Goal: Navigation & Orientation: Find specific page/section

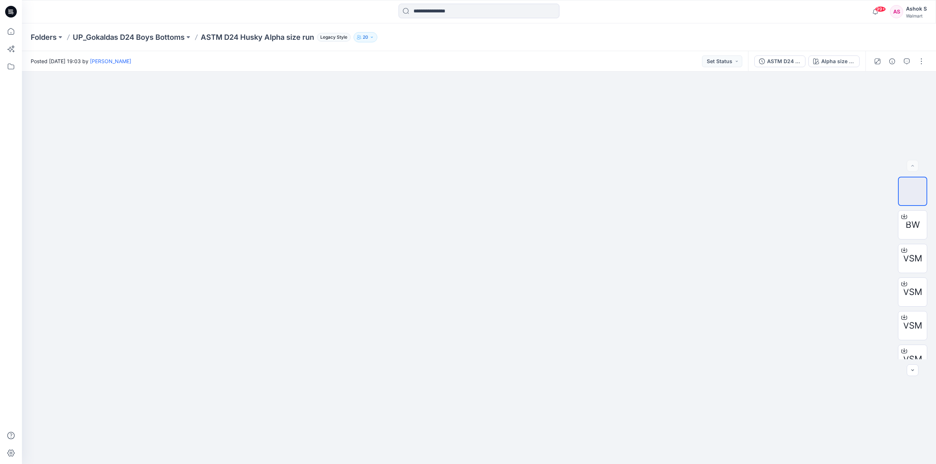
click at [917, 14] on div "Walmart" at bounding box center [916, 15] width 21 height 5
click at [848, 115] on p "Sign out" at bounding box center [840, 115] width 20 height 14
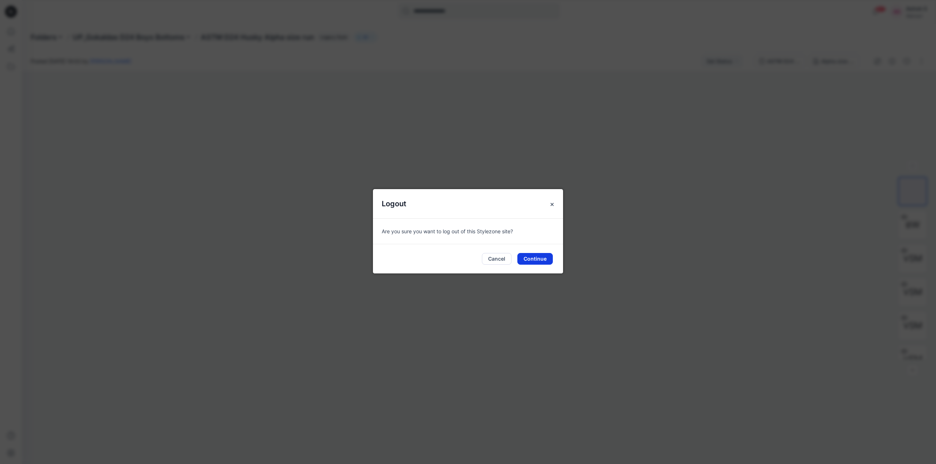
click at [535, 259] on button "Continue" at bounding box center [534, 259] width 35 height 12
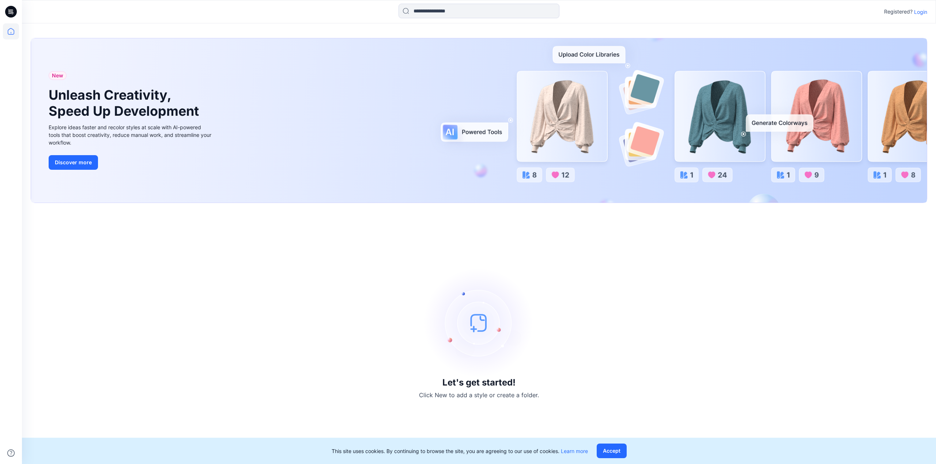
click at [920, 12] on p "Login" at bounding box center [920, 12] width 13 height 8
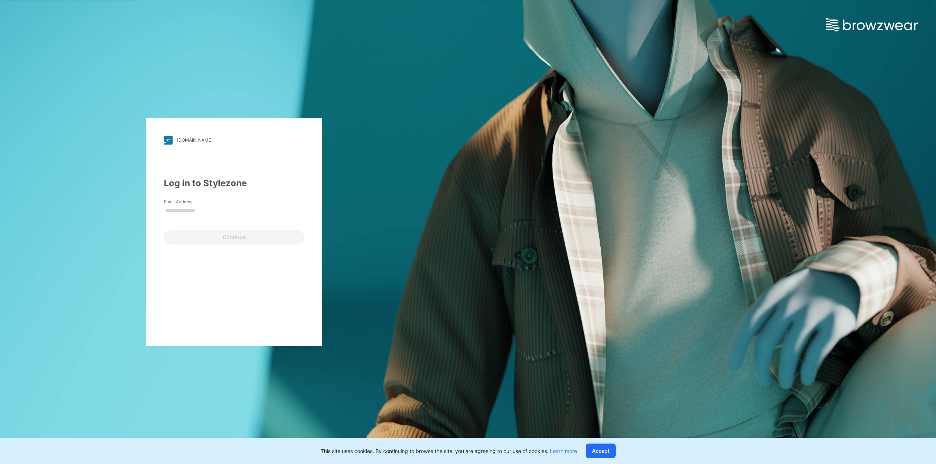
type input "**********"
click at [238, 238] on button "Continue" at bounding box center [234, 237] width 140 height 15
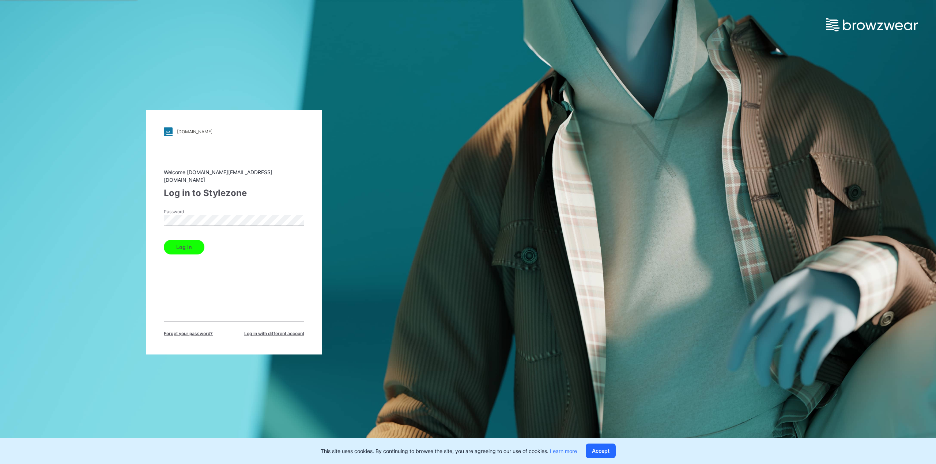
click at [187, 242] on button "Log in" at bounding box center [184, 247] width 41 height 15
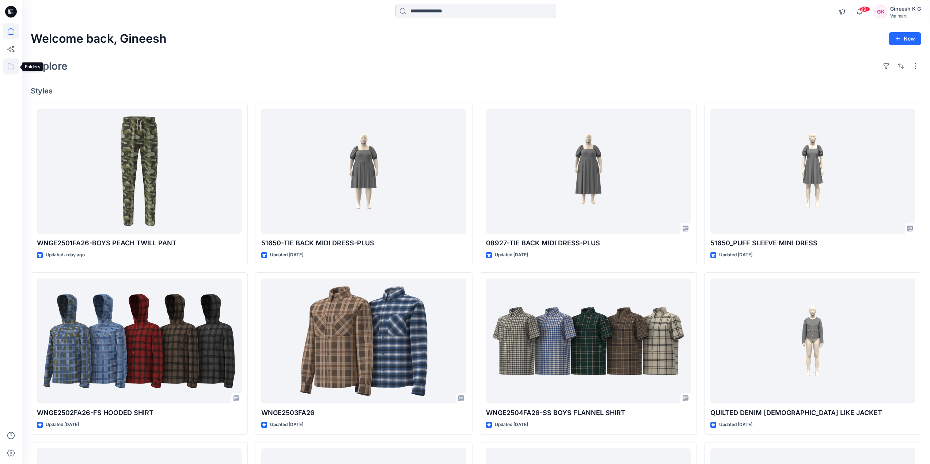
click at [12, 66] on icon at bounding box center [11, 66] width 16 height 16
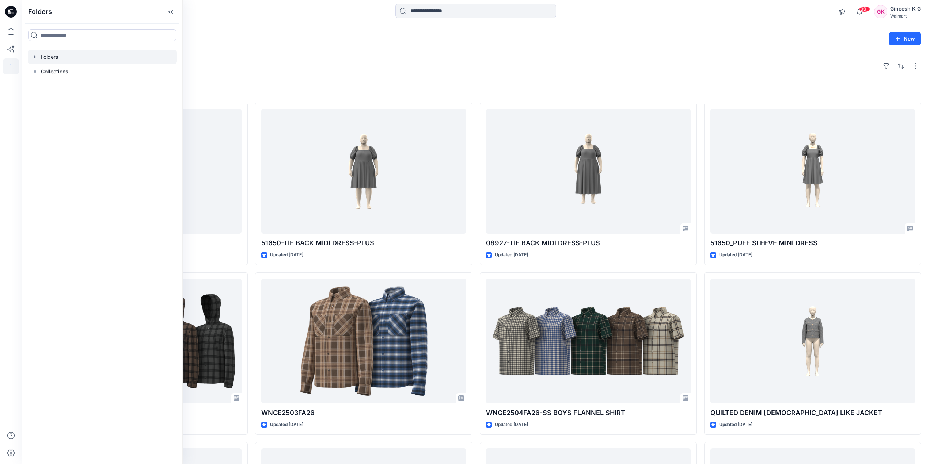
click at [34, 56] on icon "button" at bounding box center [35, 57] width 6 height 6
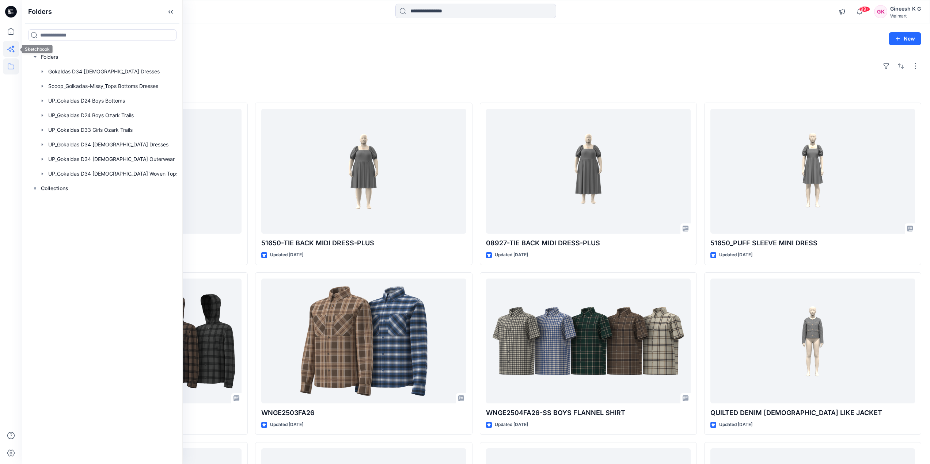
click at [12, 48] on icon at bounding box center [11, 49] width 16 height 16
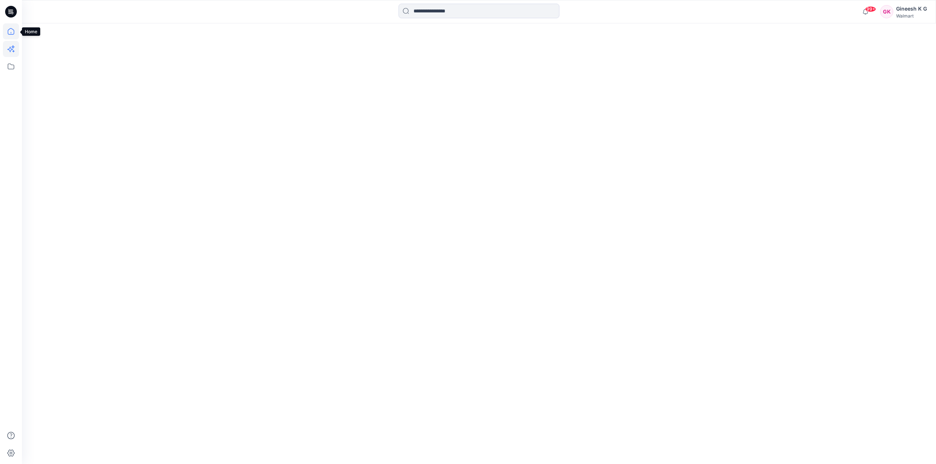
click at [12, 33] on icon at bounding box center [11, 31] width 16 height 16
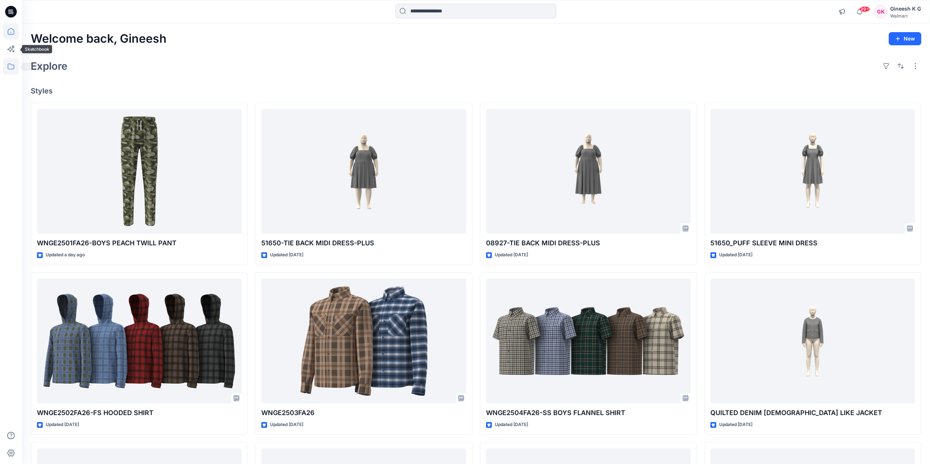
click at [12, 63] on icon at bounding box center [11, 66] width 16 height 16
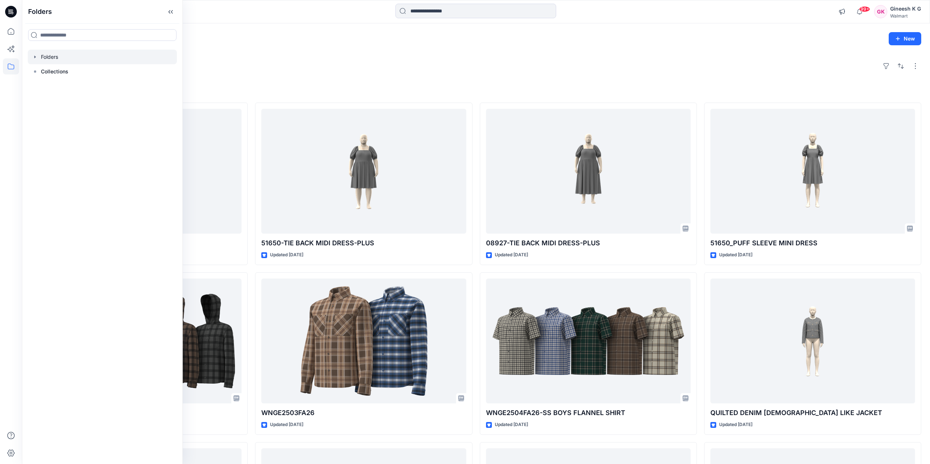
click at [37, 57] on icon "button" at bounding box center [35, 57] width 6 height 6
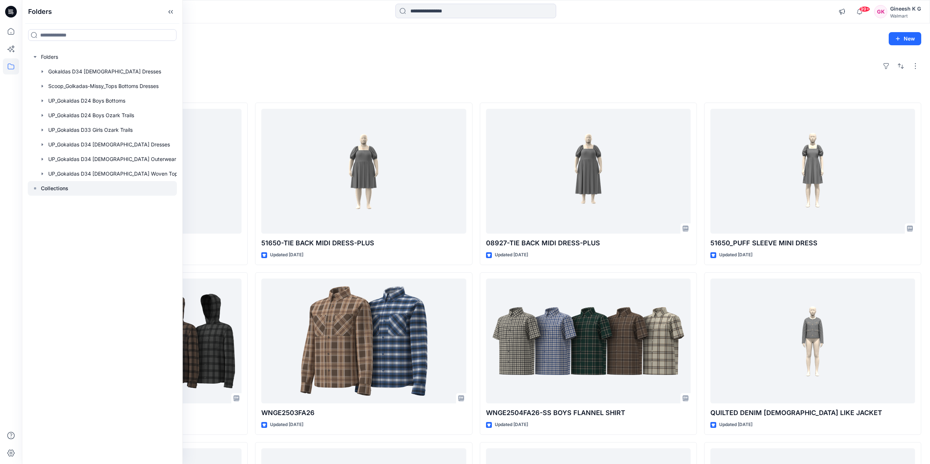
click at [34, 188] on icon at bounding box center [35, 189] width 6 height 6
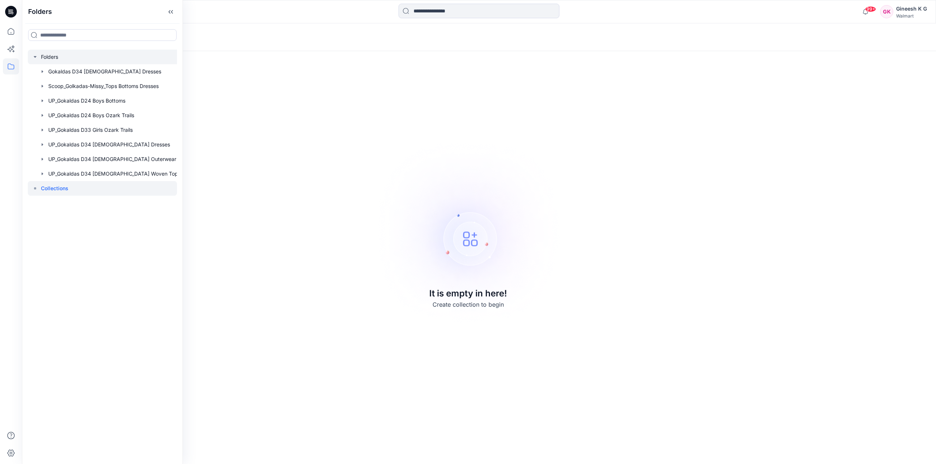
click at [50, 57] on div at bounding box center [106, 57] width 157 height 15
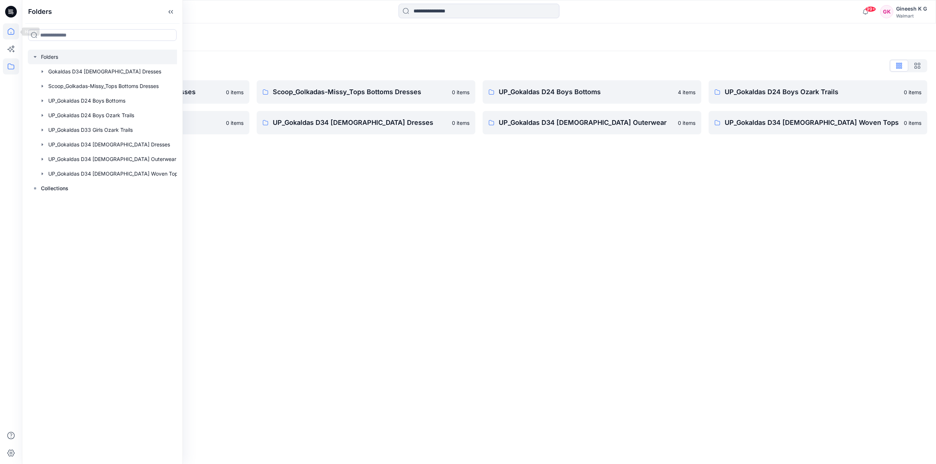
click at [12, 30] on icon at bounding box center [11, 31] width 16 height 16
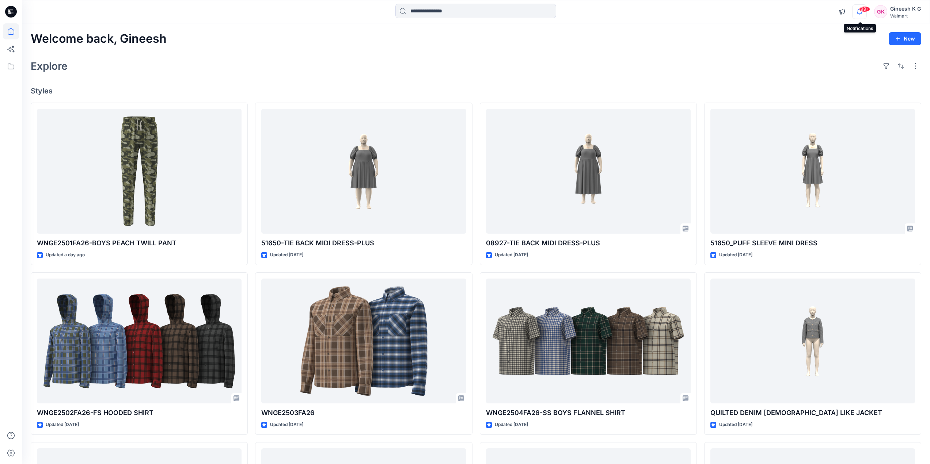
click at [860, 12] on icon "button" at bounding box center [860, 11] width 14 height 15
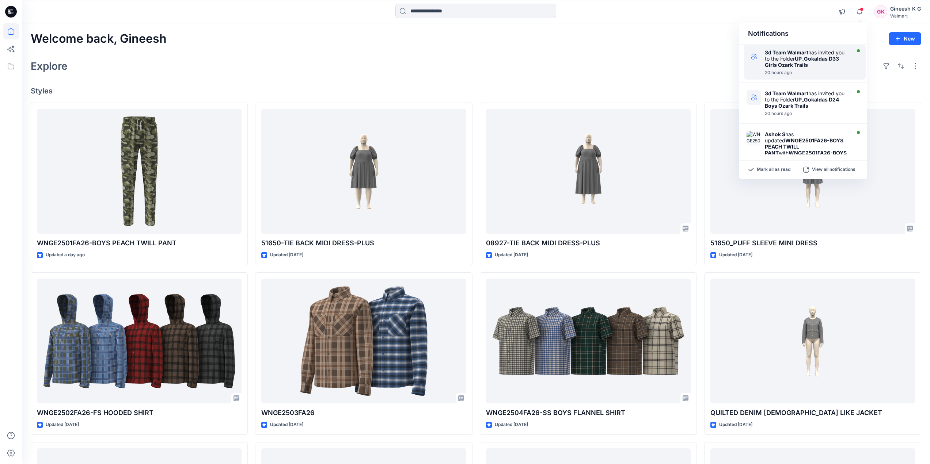
click at [824, 60] on strong "UP_Gokaldas D33 Girls Ozark Trails" at bounding box center [802, 62] width 74 height 12
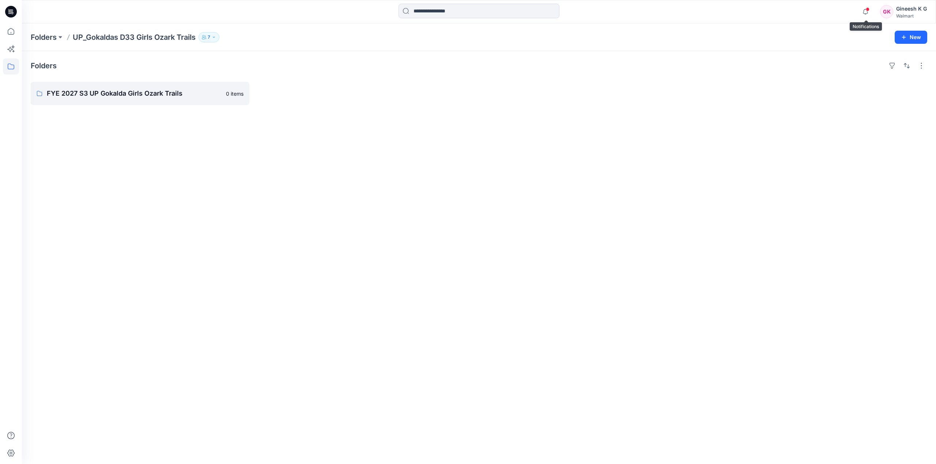
click at [867, 8] on span at bounding box center [867, 9] width 4 height 4
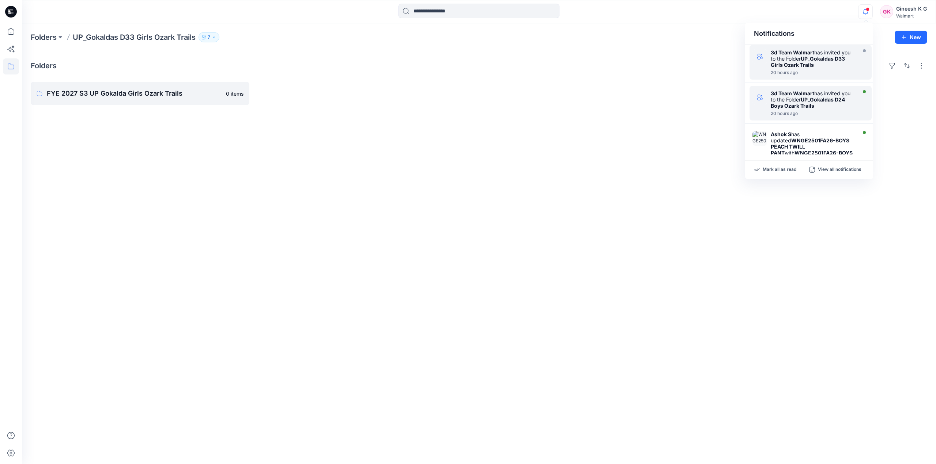
click at [821, 96] on div "3d Team Walmart has invited you to the Folder UP_Gokaldas D24 Boys Ozark Trails" at bounding box center [812, 99] width 84 height 19
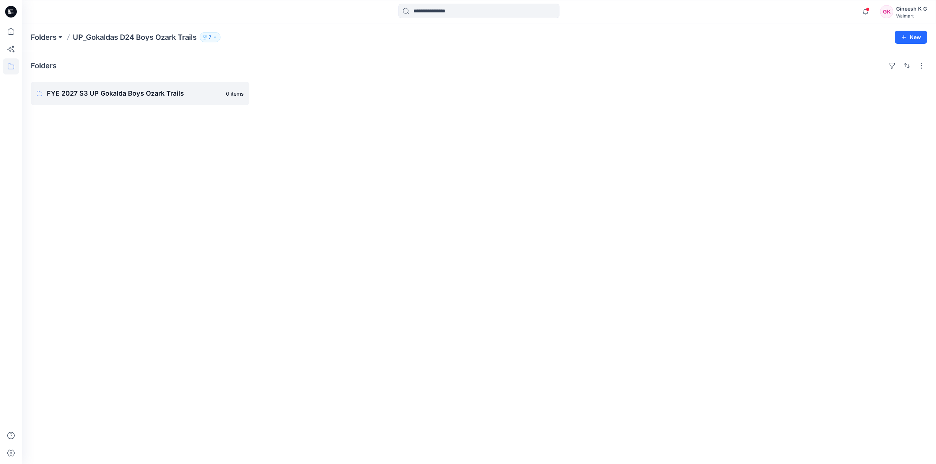
click at [61, 38] on button at bounding box center [60, 37] width 7 height 10
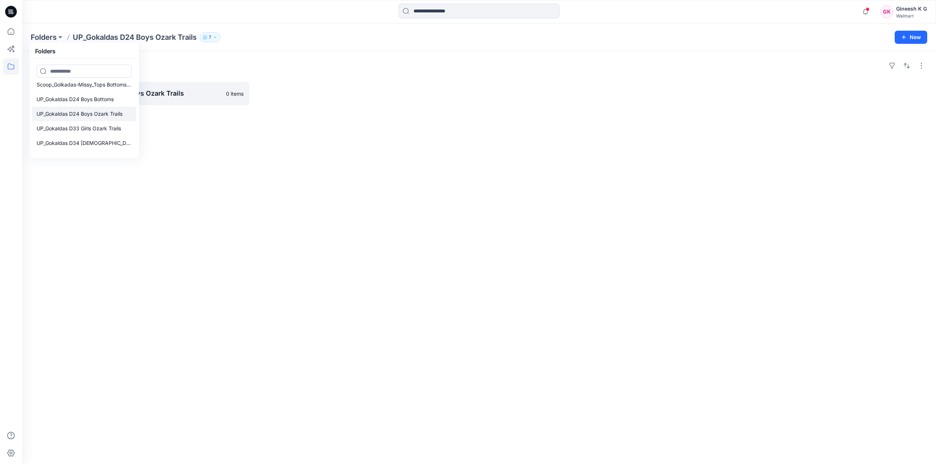
scroll to position [7, 0]
click at [96, 126] on p "UP_Gokaldas D24 Boys Ozark Trails" at bounding box center [80, 126] width 86 height 9
click at [106, 101] on p "UP_Gokaldas D33 Girls Ozark Trails" at bounding box center [79, 104] width 84 height 9
drag, startPoint x: 409, startPoint y: 209, endPoint x: 356, endPoint y: 182, distance: 58.7
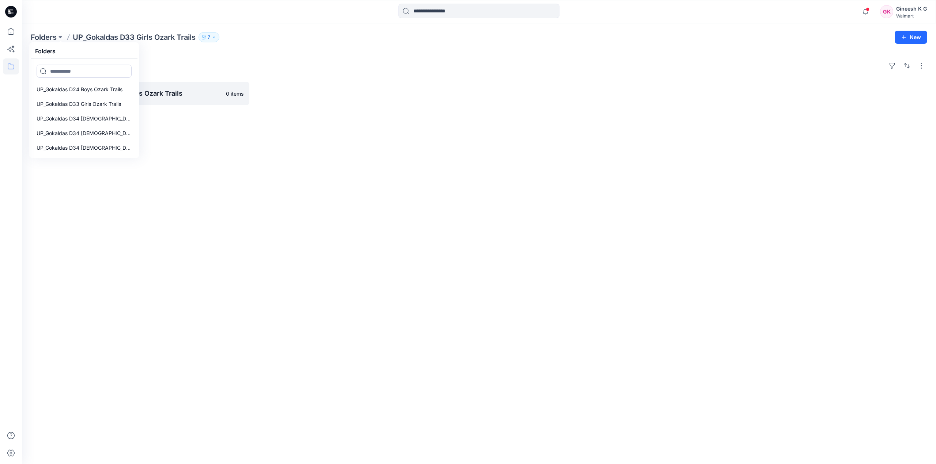
click at [409, 209] on div "Folders FYE 2027 S3 UP Gokalda Girls Ozark Trails 0 items" at bounding box center [479, 257] width 914 height 413
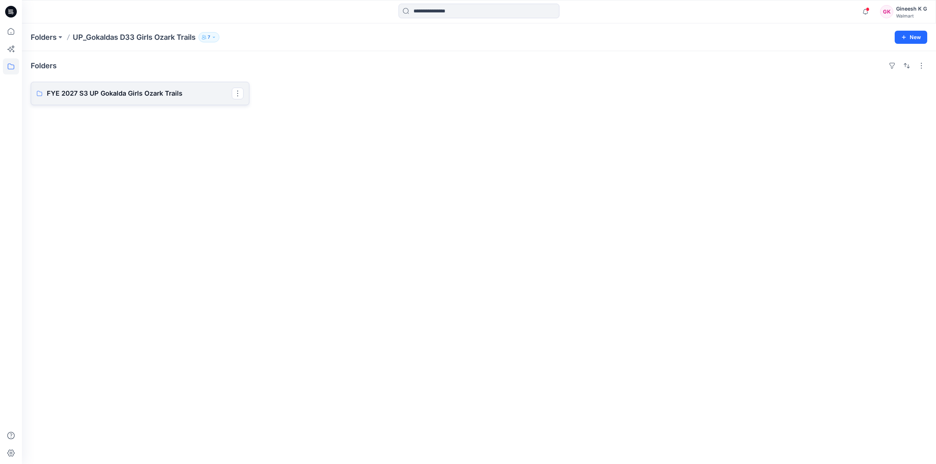
click at [113, 96] on p "FYE 2027 S3 UP Gokalda Girls Ozark Trails" at bounding box center [139, 93] width 185 height 10
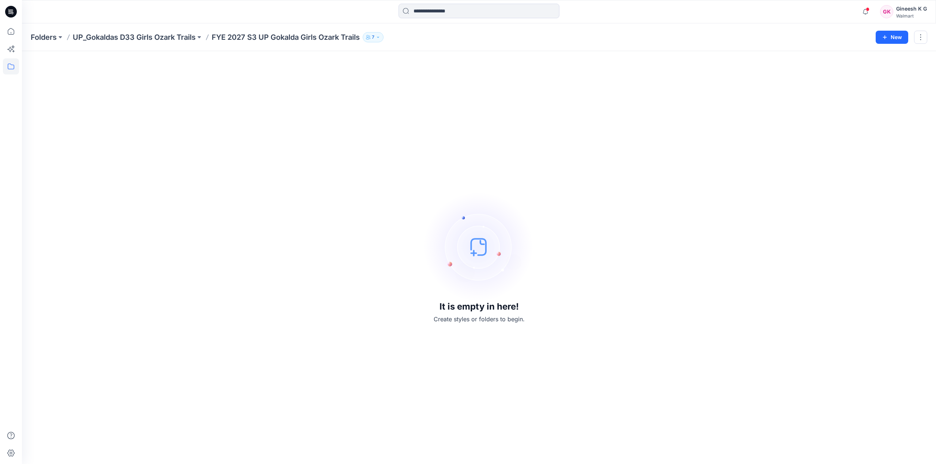
click at [381, 40] on button "7" at bounding box center [373, 37] width 21 height 10
click at [867, 11] on span at bounding box center [867, 9] width 4 height 4
